Goal: Navigation & Orientation: Find specific page/section

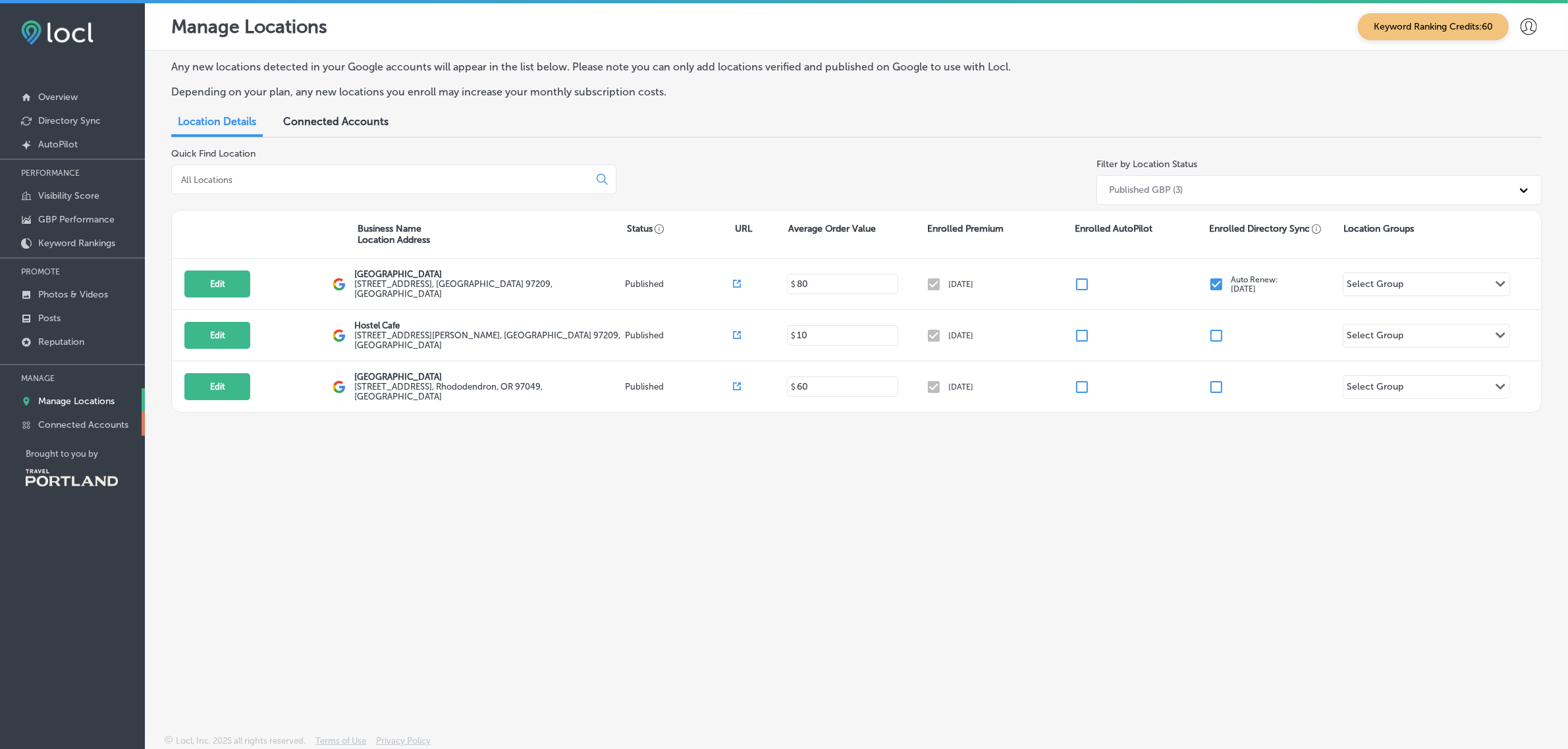
click at [57, 431] on p "Connected Accounts" at bounding box center [84, 425] width 90 height 11
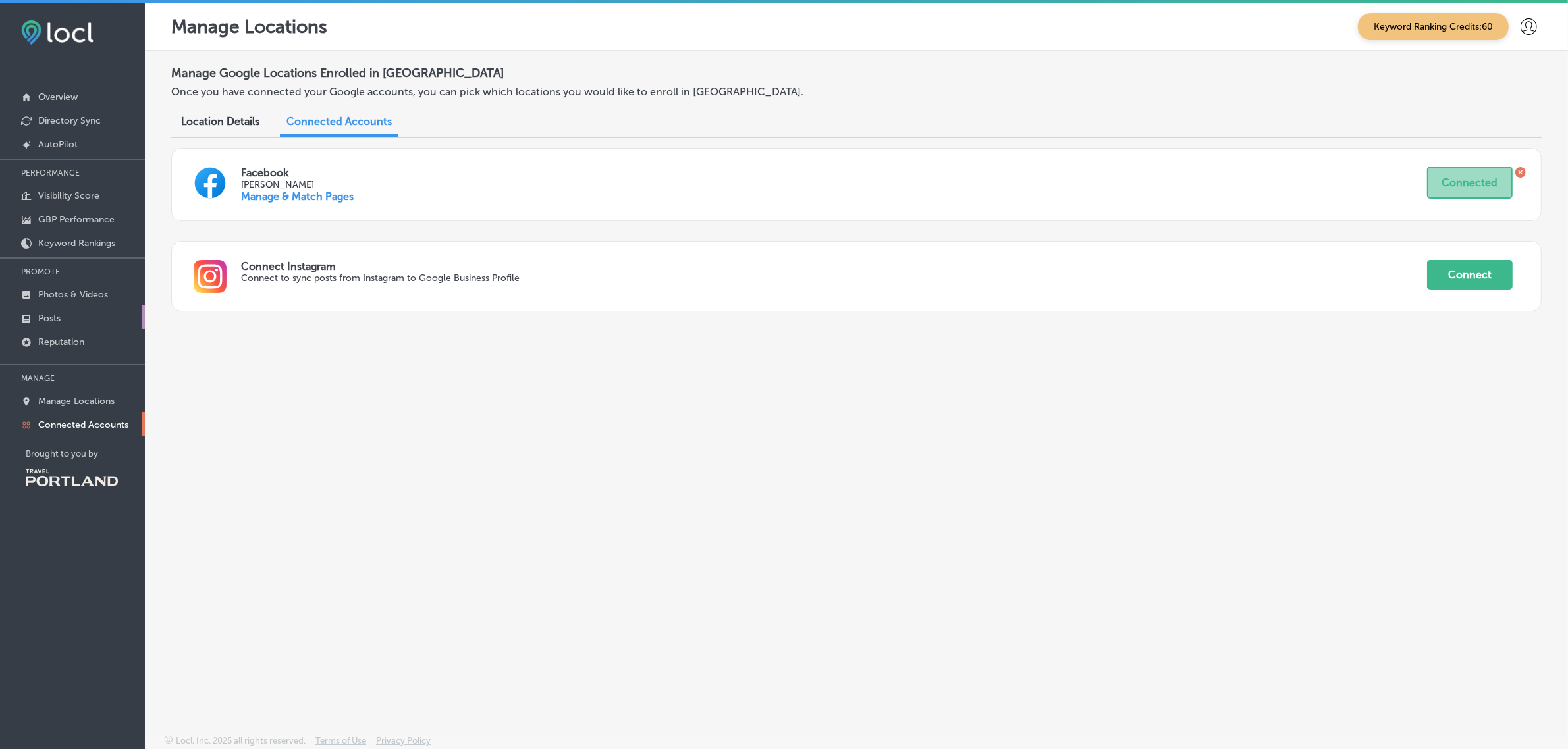
click at [67, 322] on link "Posts" at bounding box center [73, 317] width 145 height 24
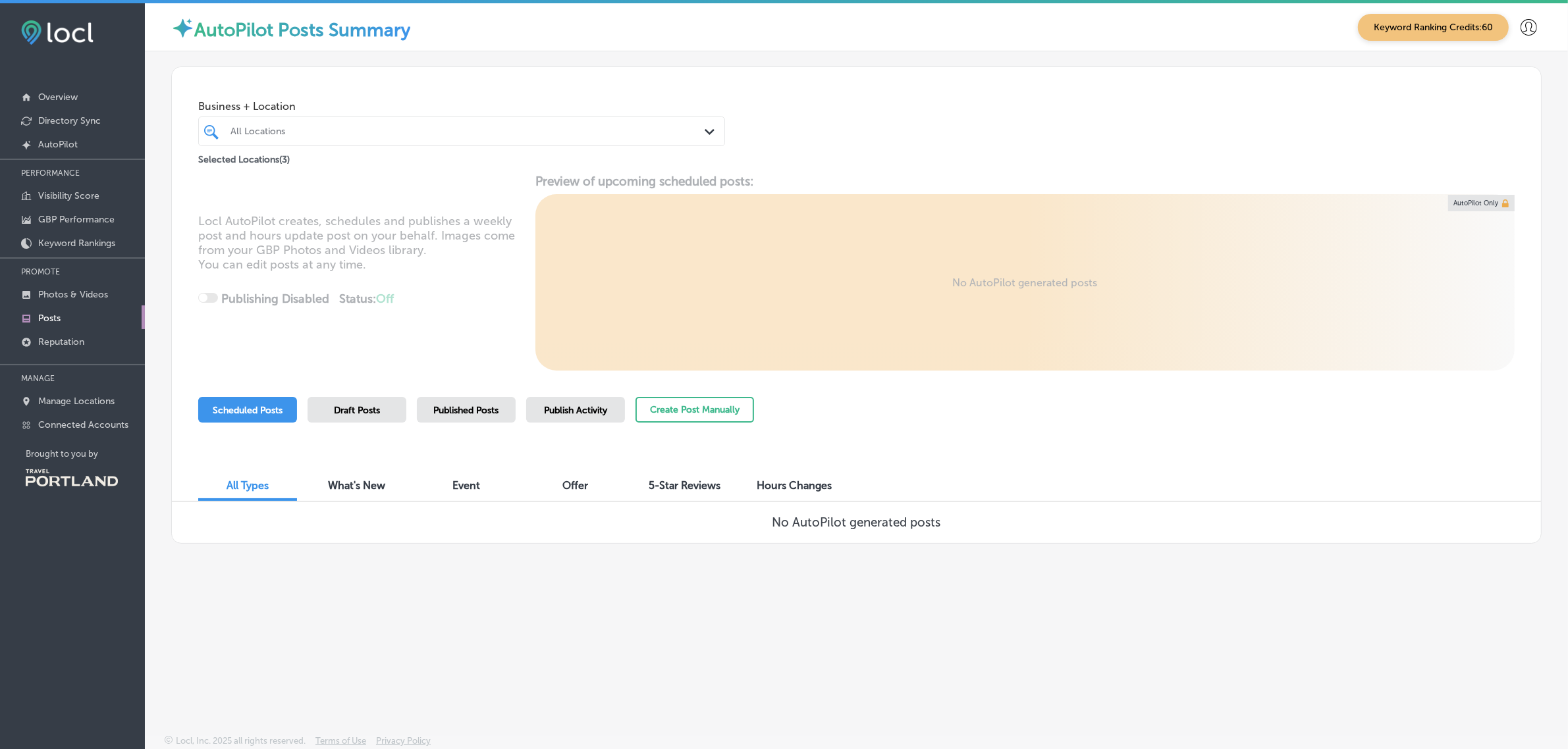
click at [357, 415] on span "Draft Posts" at bounding box center [356, 411] width 46 height 11
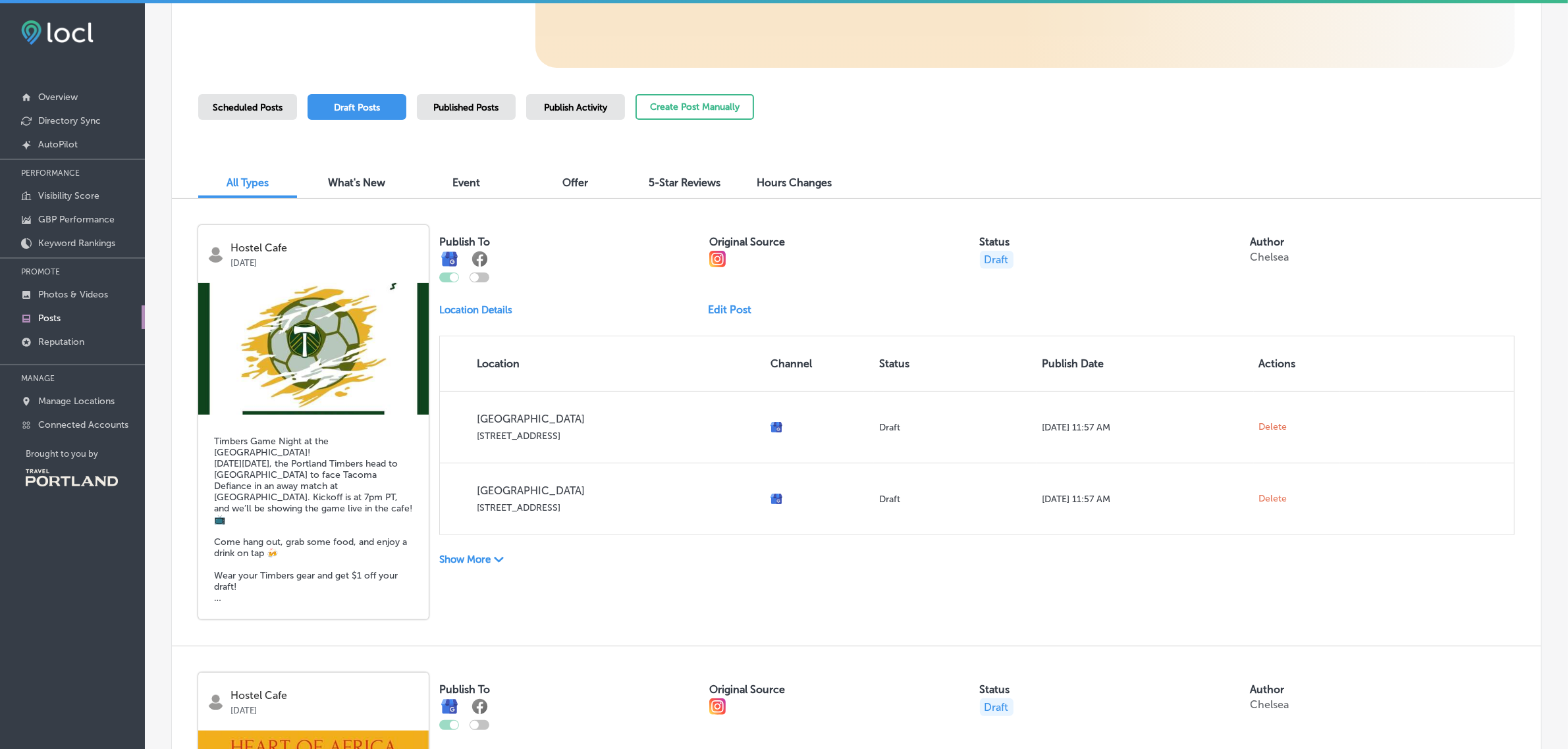
scroll to position [301, 0]
click at [74, 436] on link "Connected Accounts" at bounding box center [73, 423] width 145 height 24
